Goal: Complete application form

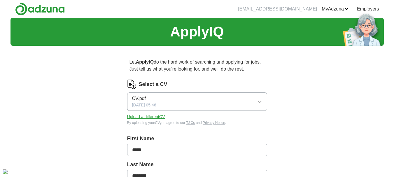
click at [261, 100] on icon "button" at bounding box center [260, 101] width 5 height 5
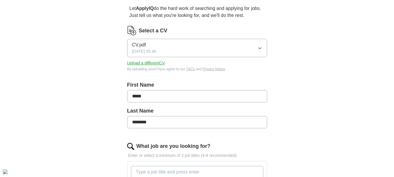
scroll to position [58, 0]
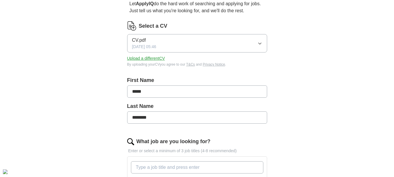
click at [155, 58] on button "Upload a different CV" at bounding box center [146, 58] width 38 height 6
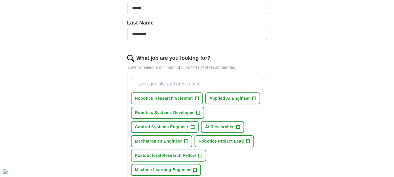
scroll to position [146, 0]
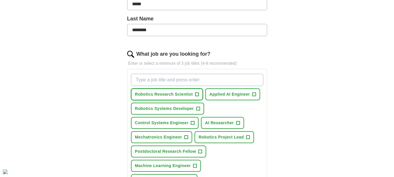
click at [166, 95] on span "Robotics Research Scientist" at bounding box center [164, 94] width 58 height 6
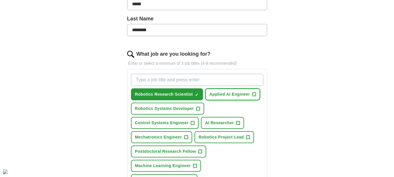
click at [216, 92] on span "Applied AI Engineer" at bounding box center [229, 94] width 41 height 6
click at [162, 109] on span "Robotics Systems Developer" at bounding box center [164, 109] width 59 height 6
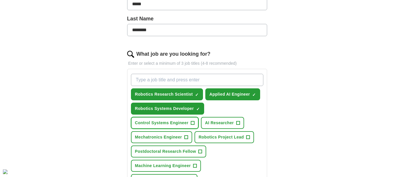
click at [163, 125] on span "Control Systems Engineer" at bounding box center [161, 123] width 53 height 6
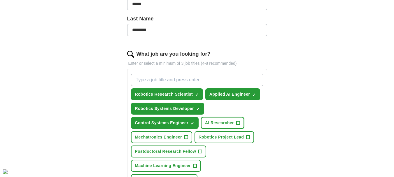
drag, startPoint x: 220, startPoint y: 125, endPoint x: 221, endPoint y: 128, distance: 3.0
click at [220, 125] on span "AI Researcher" at bounding box center [219, 123] width 29 height 6
click at [221, 139] on span "Robotics Project Lead" at bounding box center [221, 137] width 45 height 6
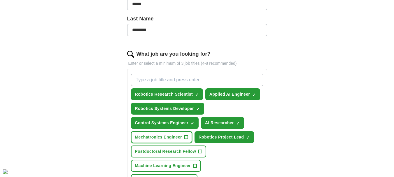
click at [164, 138] on span "Mechatronics Engineer" at bounding box center [158, 137] width 47 height 6
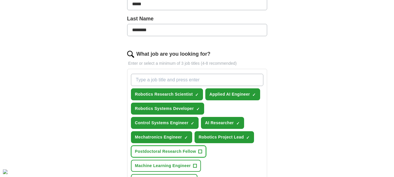
click at [165, 148] on button "Postdoctoral Research Fellow +" at bounding box center [169, 152] width 76 height 12
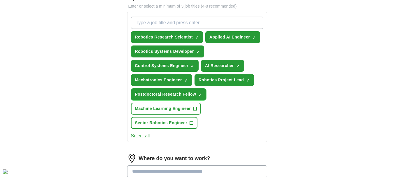
scroll to position [204, 0]
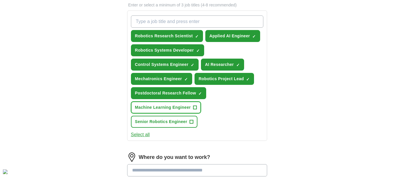
click at [173, 108] on span "Machine Learning Engineer" at bounding box center [163, 107] width 56 height 6
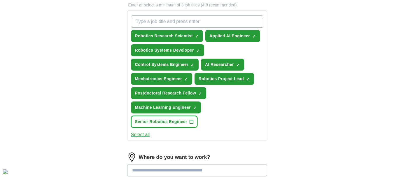
click at [172, 123] on span "Senior Robotics Engineer" at bounding box center [161, 122] width 53 height 6
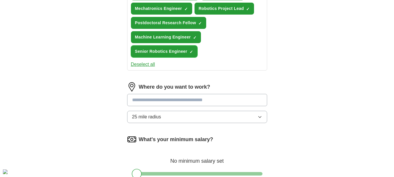
scroll to position [292, 0]
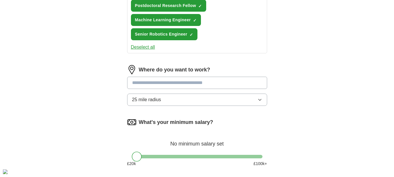
click at [201, 84] on input at bounding box center [197, 83] width 140 height 12
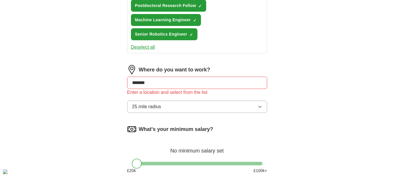
click at [225, 85] on input "******" at bounding box center [197, 83] width 140 height 12
type input "***"
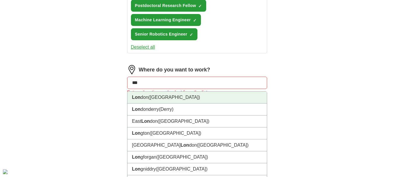
click at [165, 99] on li "Lon don ([GEOGRAPHIC_DATA])" at bounding box center [197, 98] width 139 height 12
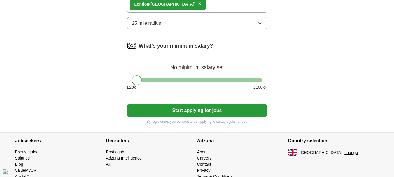
scroll to position [379, 0]
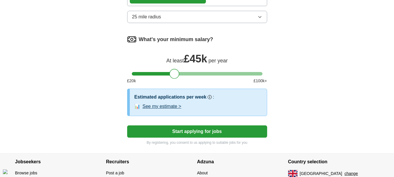
drag, startPoint x: 138, startPoint y: 76, endPoint x: 177, endPoint y: 76, distance: 38.2
click at [177, 76] on div at bounding box center [175, 74] width 10 height 10
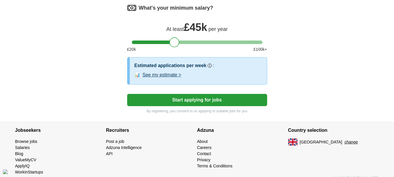
scroll to position [421, 0]
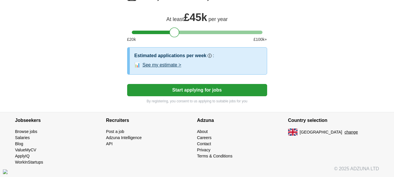
click at [208, 90] on button "Start applying for jobs" at bounding box center [197, 90] width 140 height 12
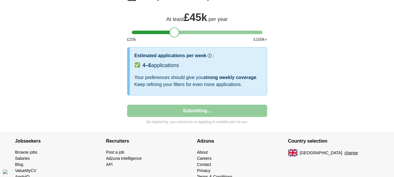
select select "**"
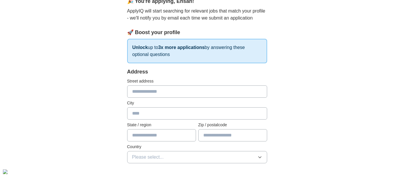
scroll to position [88, 0]
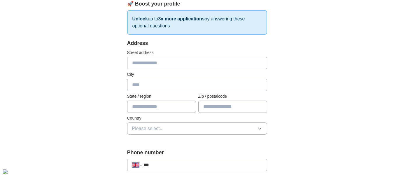
click at [177, 64] on input "text" at bounding box center [197, 63] width 140 height 12
type input "**********"
type input "******"
type input "********"
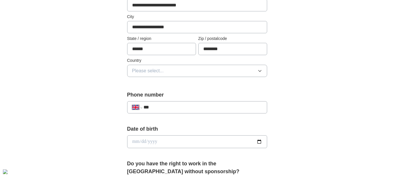
scroll to position [146, 0]
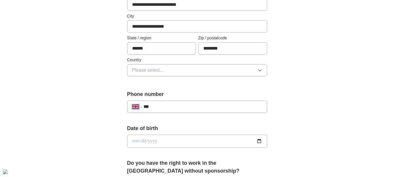
click at [222, 70] on button "Please select..." at bounding box center [197, 70] width 140 height 12
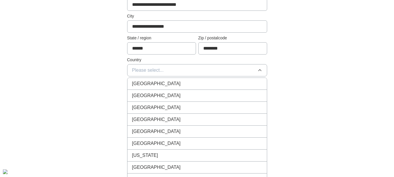
click at [184, 86] on div "[GEOGRAPHIC_DATA]" at bounding box center [197, 83] width 130 height 7
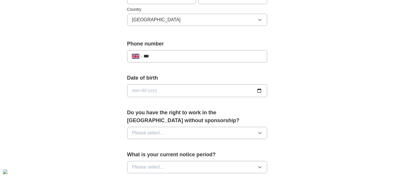
scroll to position [204, 0]
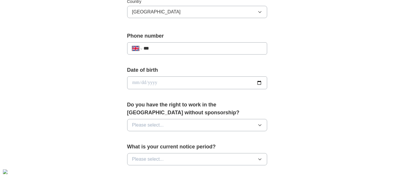
click at [194, 47] on input "***" at bounding box center [203, 48] width 118 height 7
type input "**********"
click at [153, 85] on input "date" at bounding box center [197, 82] width 140 height 13
click at [259, 82] on input "date" at bounding box center [197, 82] width 140 height 13
type input "**********"
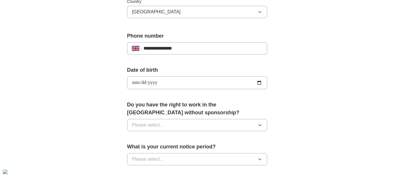
click at [210, 125] on button "Please select..." at bounding box center [197, 125] width 140 height 12
drag, startPoint x: 161, startPoint y: 140, endPoint x: 166, endPoint y: 135, distance: 7.0
click at [161, 140] on div "Yes" at bounding box center [197, 138] width 130 height 7
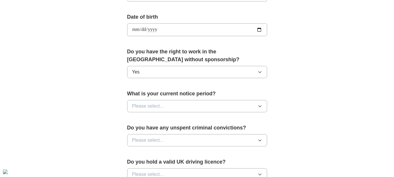
scroll to position [263, 0]
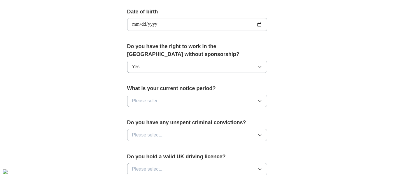
click at [184, 100] on button "Please select..." at bounding box center [197, 101] width 140 height 12
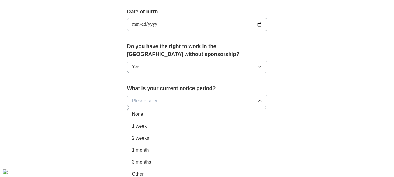
click at [165, 126] on div "1 week" at bounding box center [197, 126] width 130 height 7
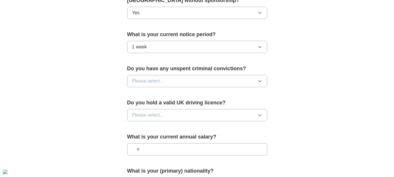
scroll to position [321, 0]
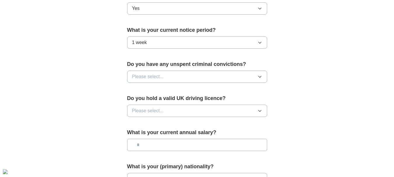
click at [188, 73] on button "Please select..." at bounding box center [197, 77] width 140 height 12
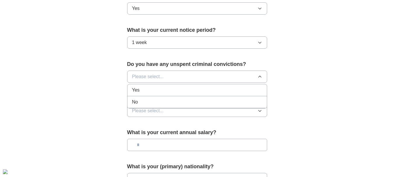
click at [147, 100] on div "No" at bounding box center [197, 102] width 130 height 7
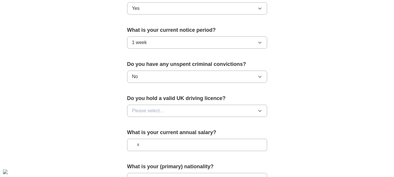
scroll to position [350, 0]
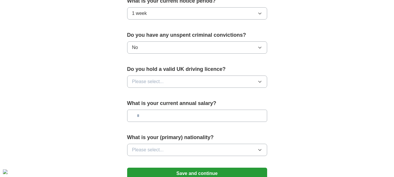
click at [162, 80] on span "Please select..." at bounding box center [148, 81] width 32 height 7
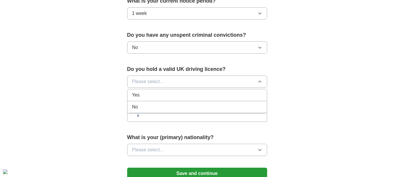
click at [151, 106] on div "No" at bounding box center [197, 107] width 130 height 7
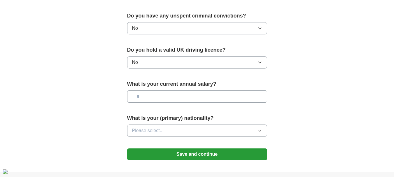
scroll to position [408, 0]
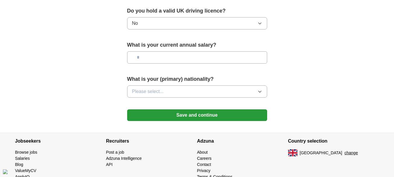
click at [170, 57] on input "text" at bounding box center [197, 57] width 140 height 12
type input "*******"
click at [170, 90] on button "Please select..." at bounding box center [197, 91] width 140 height 12
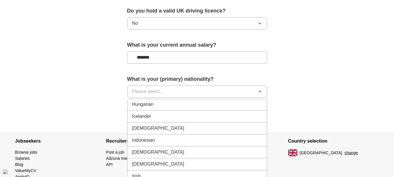
scroll to position [963, 0]
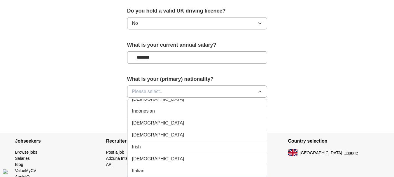
click at [148, 121] on div "[DEMOGRAPHIC_DATA]" at bounding box center [197, 123] width 130 height 7
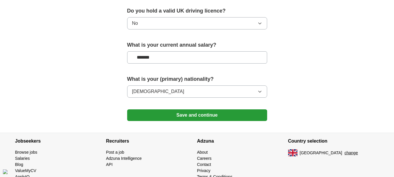
click at [200, 115] on button "Save and continue" at bounding box center [197, 115] width 140 height 12
